Goal: Task Accomplishment & Management: Complete application form

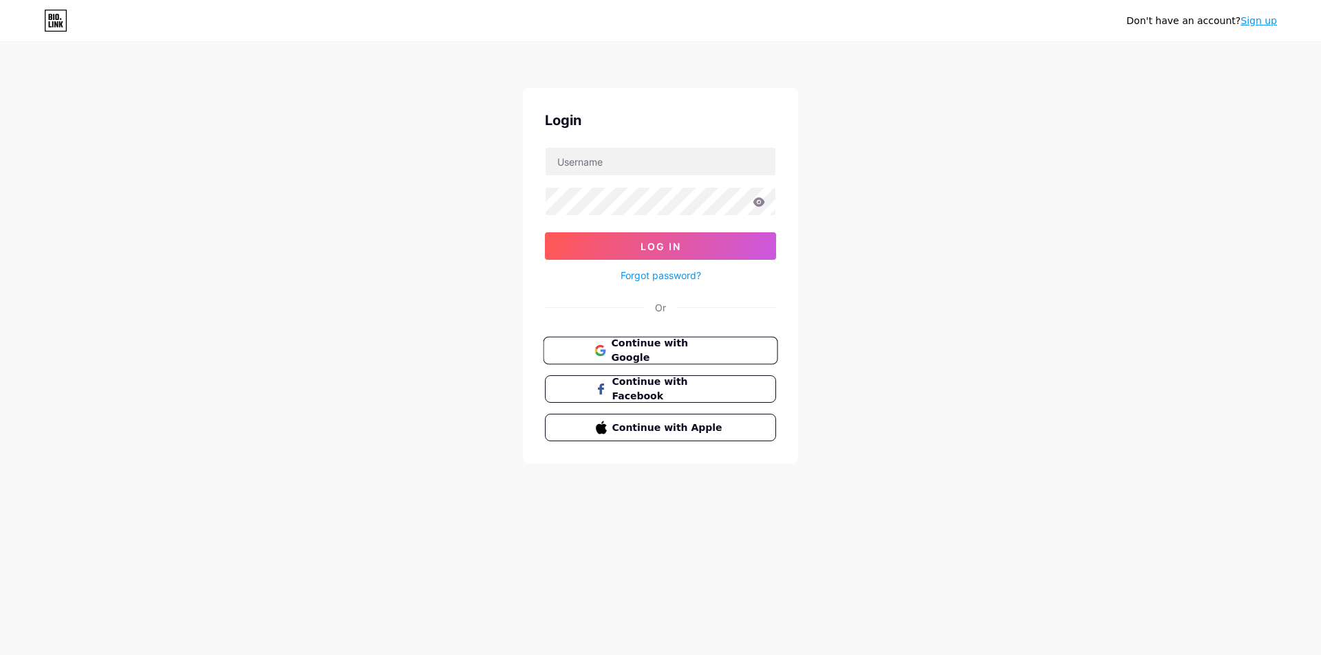
click at [677, 354] on span "Continue with Google" at bounding box center [668, 351] width 115 height 30
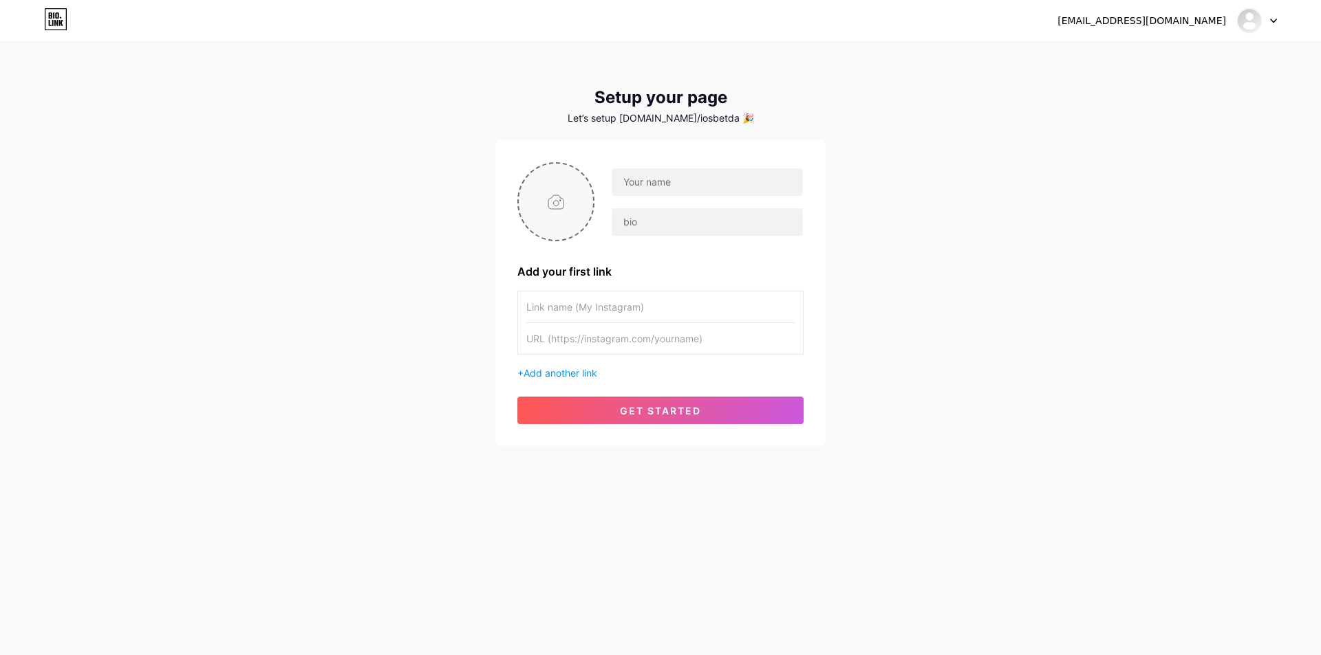
click at [567, 219] on input "file" at bounding box center [556, 202] width 74 height 76
type input "C:\fakepath\WhatsApp Image [DATE] 4.38.32 PM (1).jpg"
click at [712, 183] on input "text" at bounding box center [706, 183] width 191 height 28
paste input "paschicchic"
type input "paschicchic"
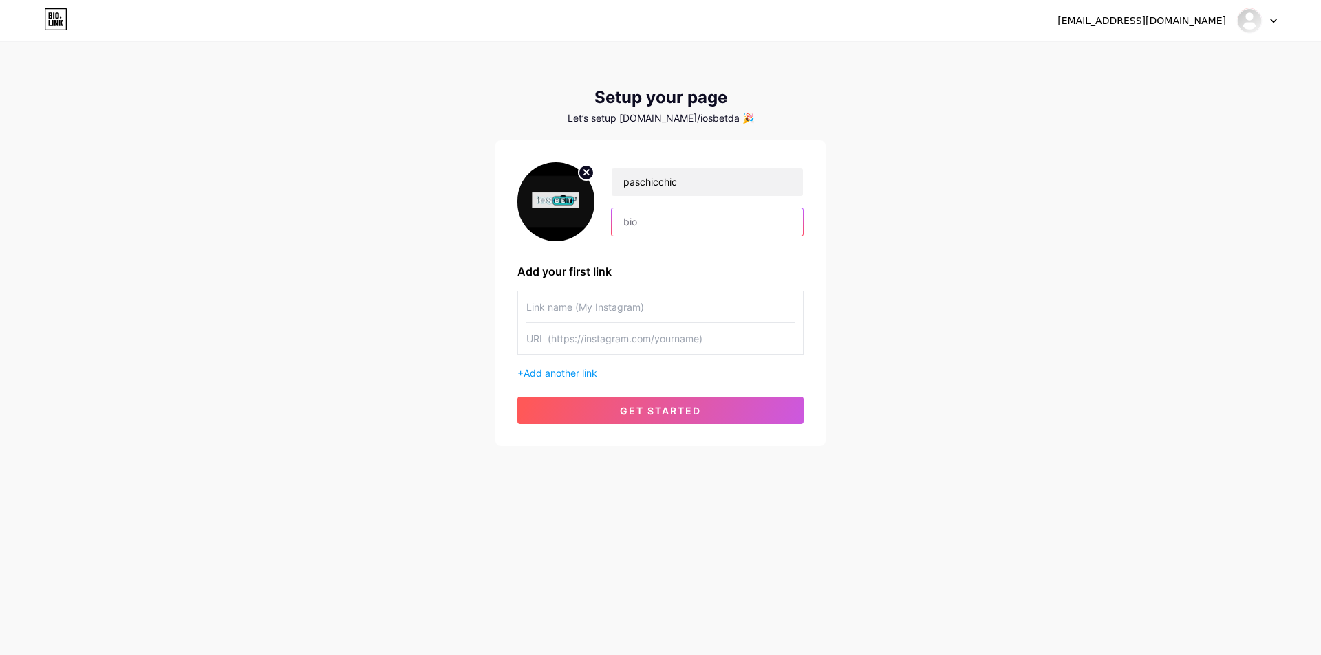
click at [664, 225] on input "text" at bounding box center [706, 222] width 191 height 28
paste input "IOSBET adalah platform bandar slot online resmi yang dirancang khusus untuk mem…"
type input "IOSBET adalah platform bandar slot online resmi yang dirancang khusus untuk mem…"
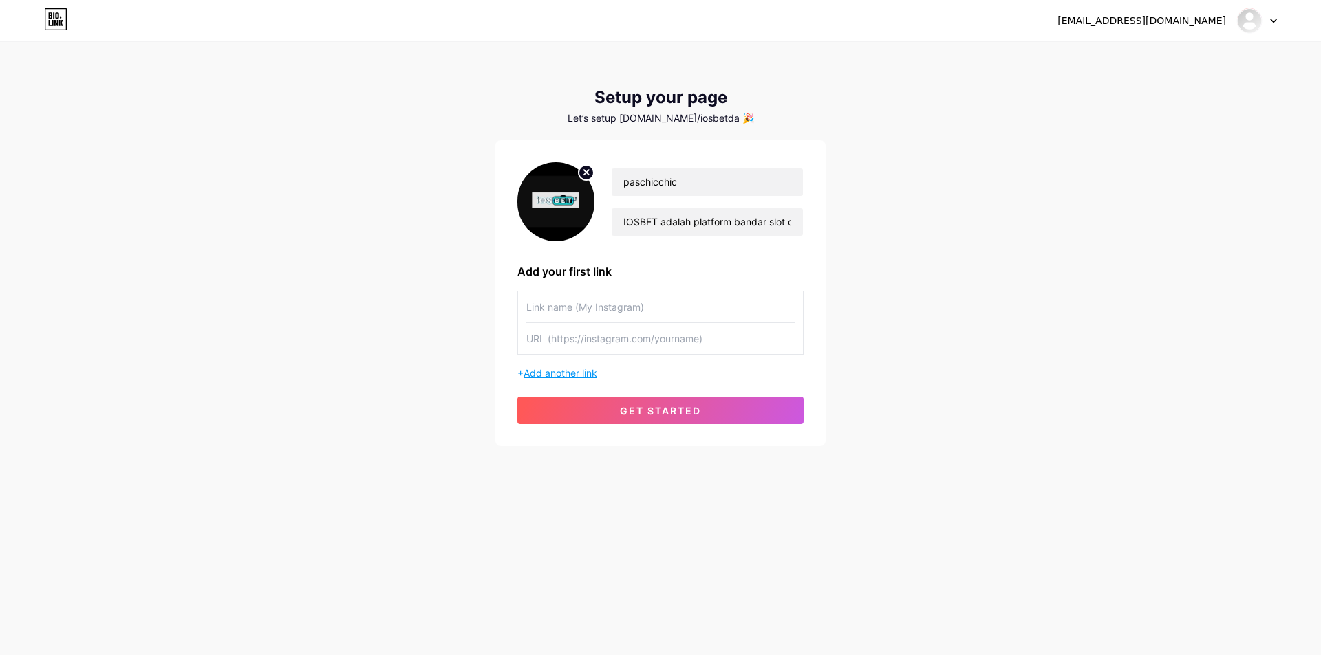
click at [576, 370] on span "Add another link" at bounding box center [560, 373] width 74 height 12
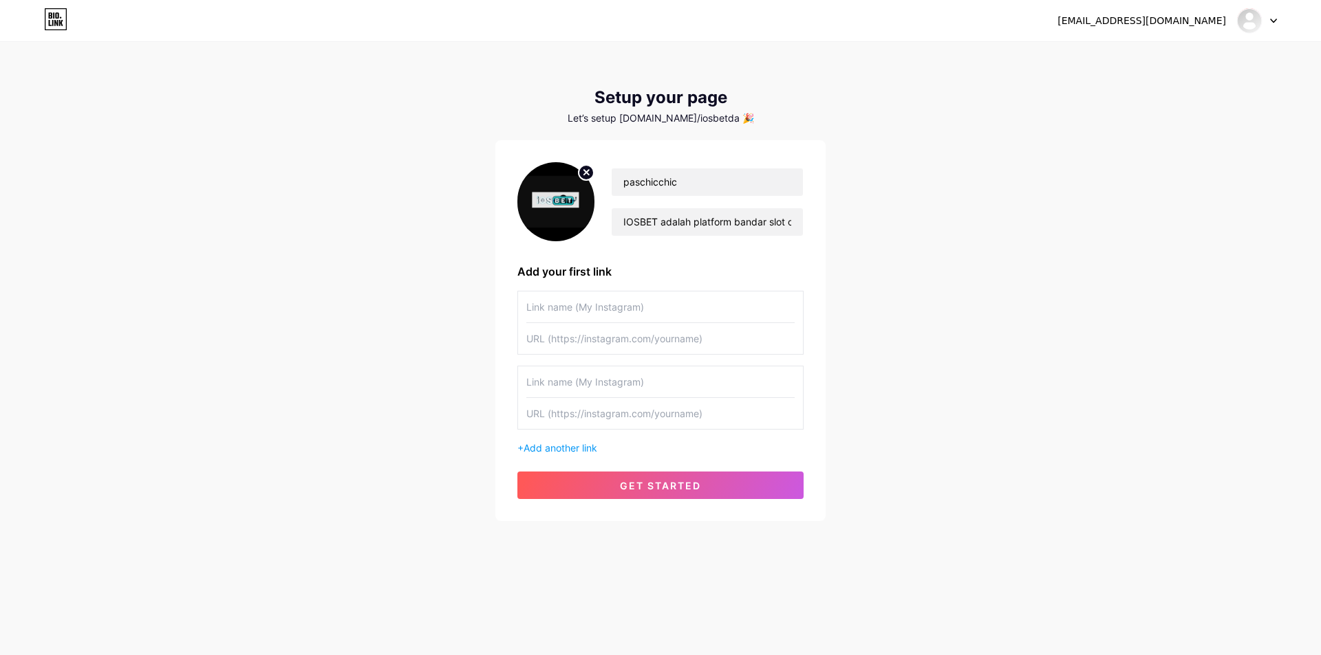
click at [576, 417] on input "text" at bounding box center [660, 413] width 268 height 31
click at [610, 341] on input "text" at bounding box center [660, 338] width 268 height 31
paste input "[URL][DOMAIN_NAME]"
type input "[URL][DOMAIN_NAME]"
click at [607, 415] on input "text" at bounding box center [660, 413] width 268 height 31
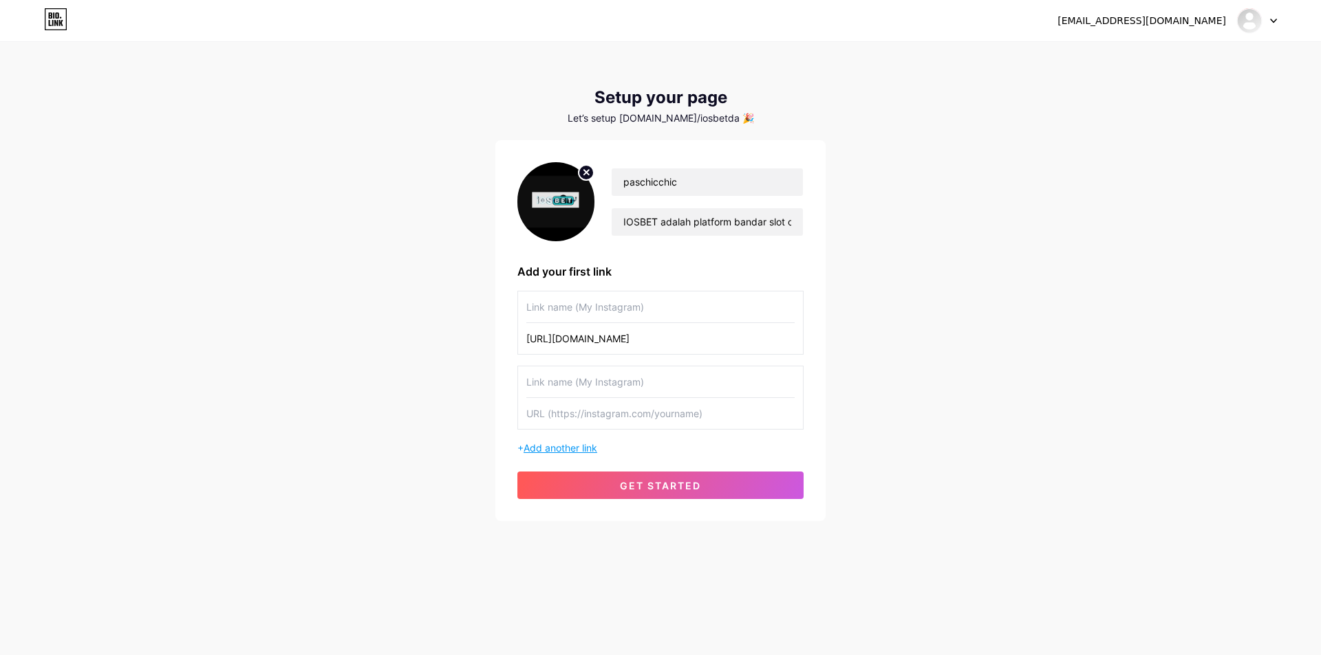
paste input "[URL][DOMAIN_NAME]"
type input "[URL][DOMAIN_NAME]"
click at [619, 315] on input "text" at bounding box center [660, 307] width 268 height 31
paste input "iosbet"
type input "iosbet"
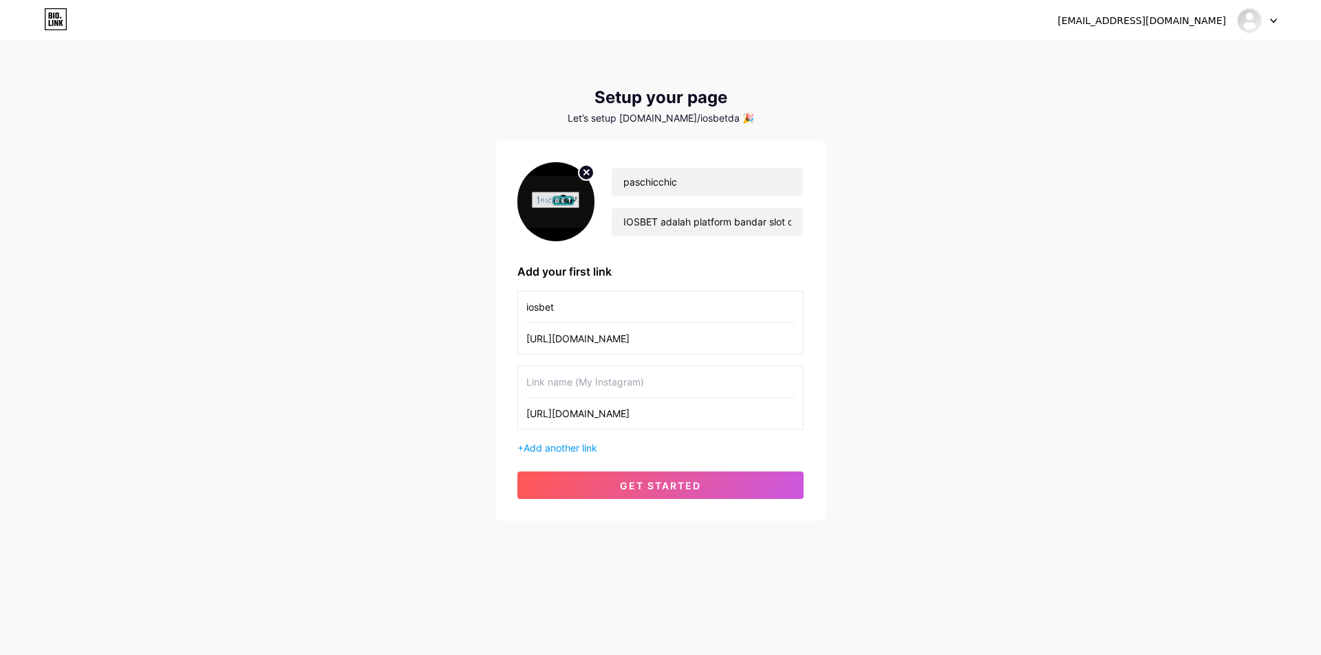
click at [609, 369] on input "text" at bounding box center [660, 382] width 268 height 31
paste input "iosbet slot"
type input "iosbet slot"
click at [684, 481] on span "get started" at bounding box center [660, 486] width 81 height 12
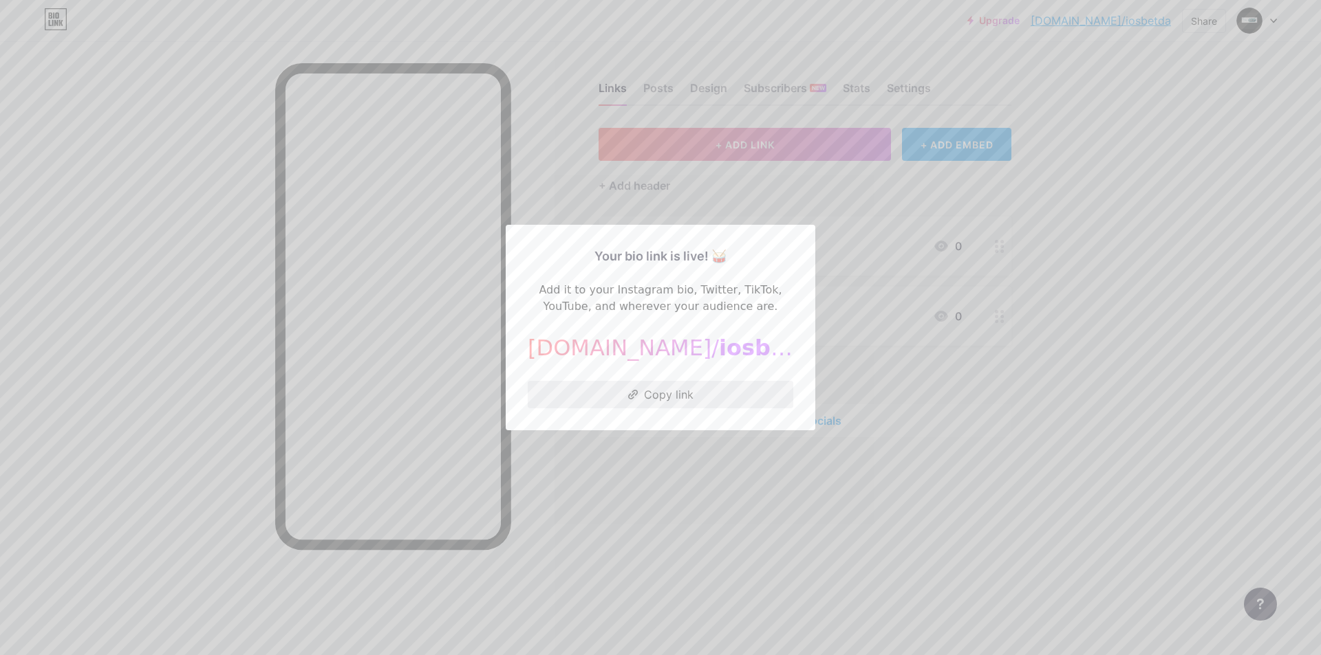
click at [664, 401] on button "Copy link" at bounding box center [660, 395] width 265 height 28
